Goal: Task Accomplishment & Management: Complete application form

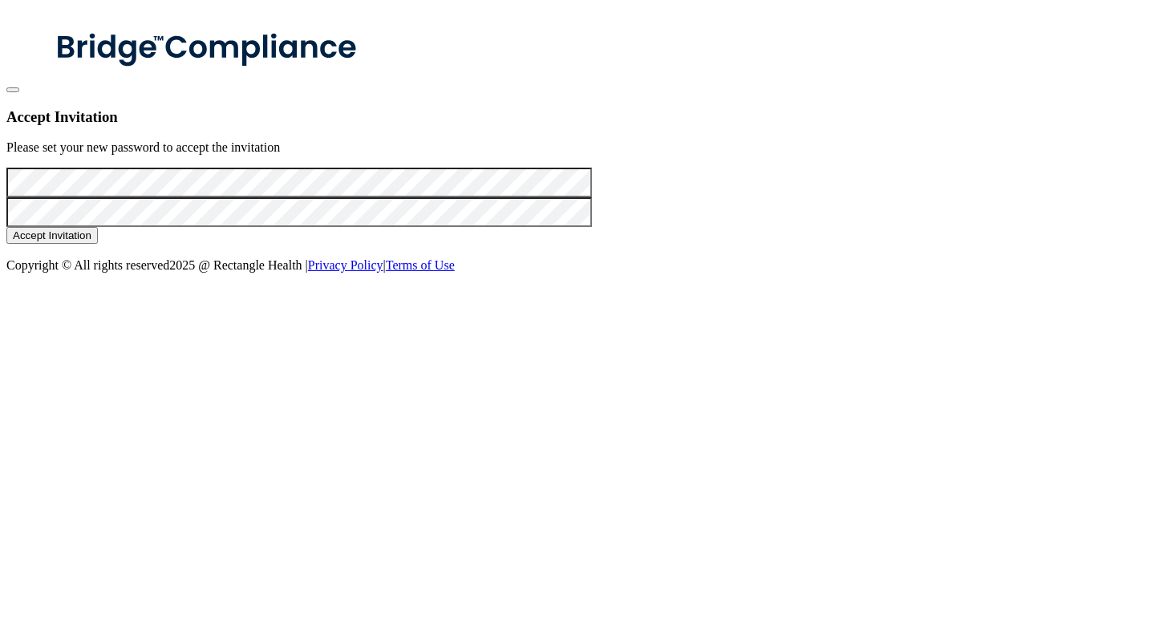
click at [98, 244] on button "Accept Invitation" at bounding box center [51, 235] width 91 height 17
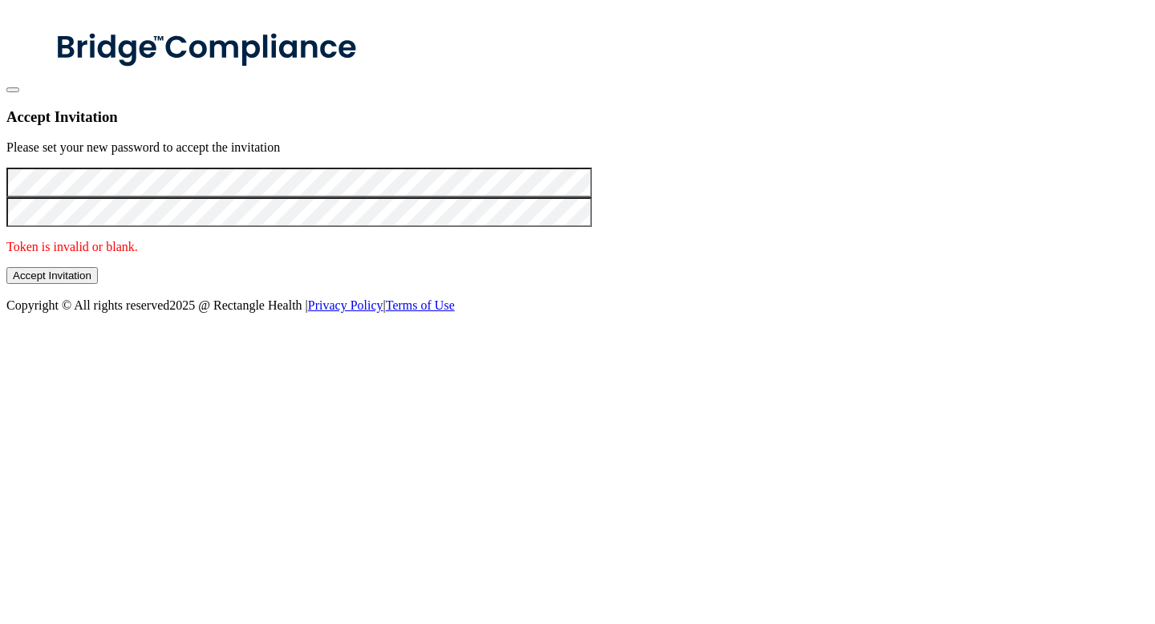
click at [98, 281] on button "Accept Invitation" at bounding box center [51, 275] width 91 height 17
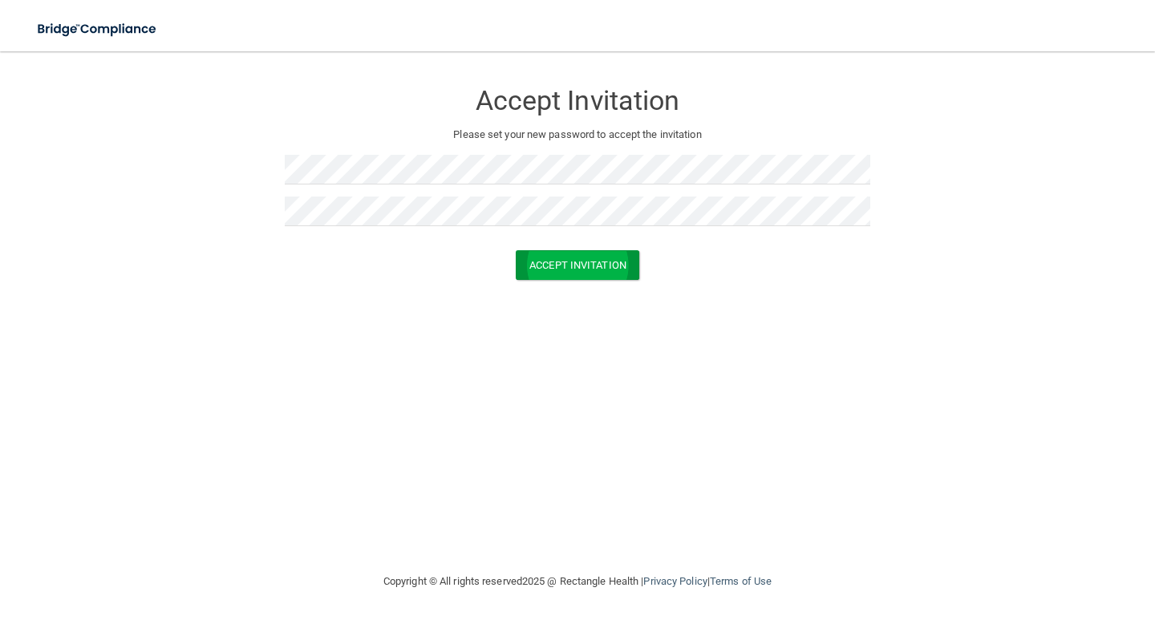
click at [535, 261] on button "Accept Invitation" at bounding box center [577, 265] width 123 height 30
